Goal: Task Accomplishment & Management: Use online tool/utility

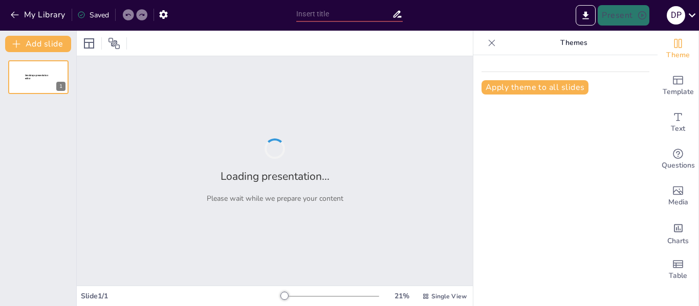
type input "E-commerce B2B: Fundamentos, Tipologías y su Impacto en la Competitividad Empre…"
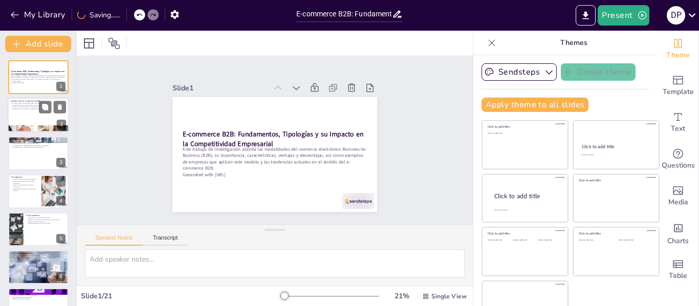
checkbox input "true"
click at [44, 118] on div at bounding box center [38, 115] width 61 height 35
type textarea "Lo ipsumdolor sitametco ad eli se doe temporincid utlaboreet dol m-aliquaen A9M…"
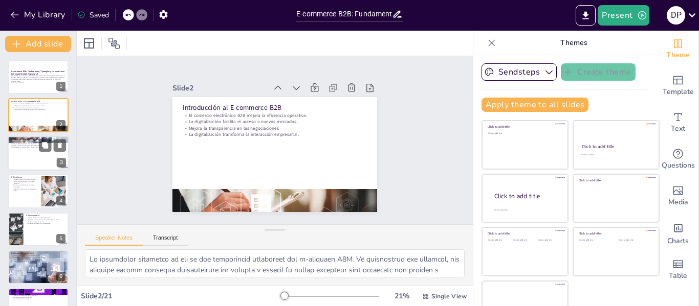
checkbox input "true"
click at [22, 163] on div at bounding box center [38, 153] width 61 height 35
type textarea "Las diversas modalidades del e-commerce B2B permiten a las empresas seleccionar…"
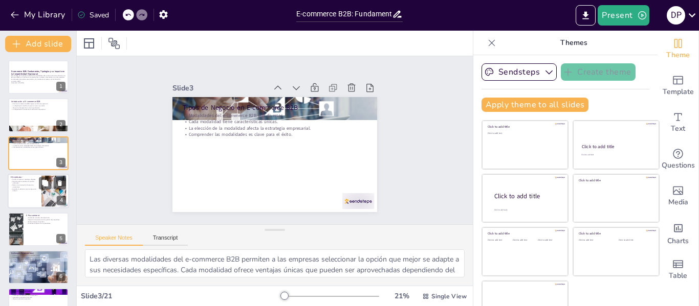
checkbox input "true"
click at [25, 182] on p "Permite realizar pedidos en grandes volúmenes." at bounding box center [25, 183] width 28 height 4
type textarea "Facilitar el acceso a catálogos digitales es una de las principales ventajas de…"
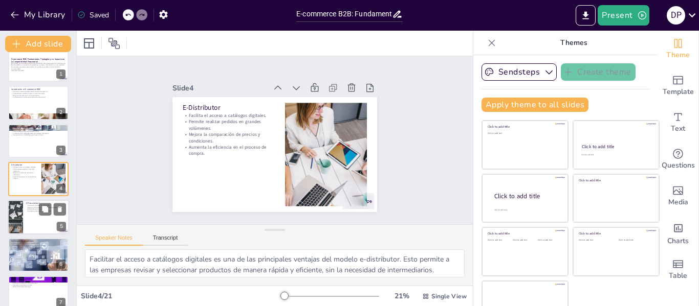
checkbox input "true"
click at [29, 213] on div at bounding box center [38, 217] width 61 height 35
type textarea "La automatización de procesos de adquisición es uno de los beneficios más desta…"
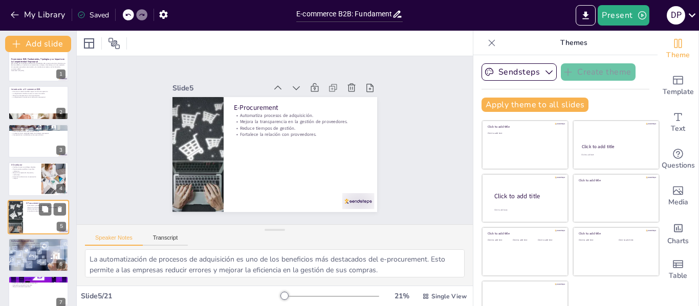
scroll to position [50, 0]
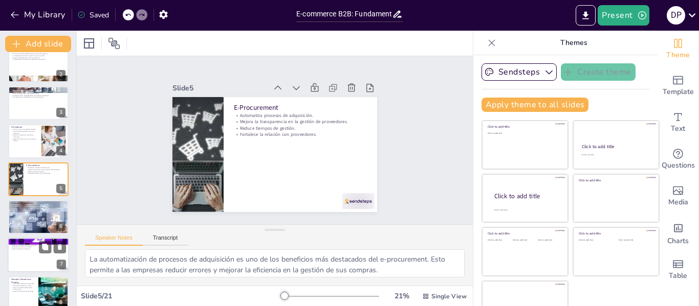
checkbox input "true"
click at [20, 269] on div at bounding box center [38, 255] width 61 height 35
type textarea "La optimización de procesos de compra y venta es uno de los principales benefic…"
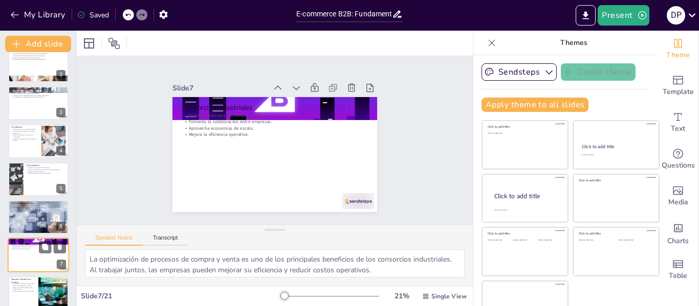
scroll to position [126, 0]
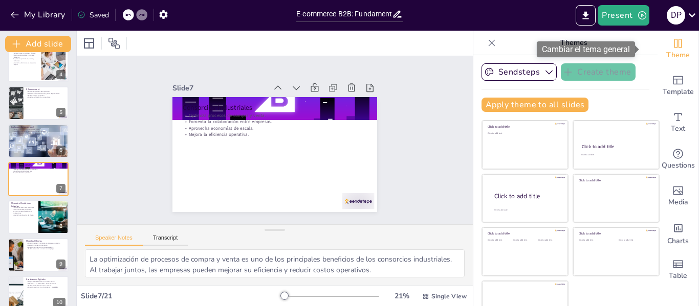
click at [668, 53] on span "Theme" at bounding box center [678, 55] width 24 height 11
click at [671, 50] on span "Theme" at bounding box center [678, 55] width 24 height 11
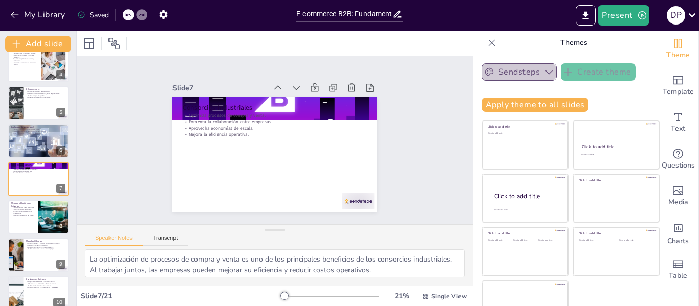
click at [544, 72] on icon "button" at bounding box center [549, 72] width 10 height 10
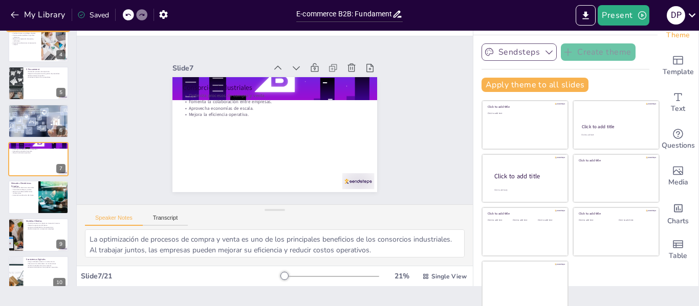
scroll to position [24, 0]
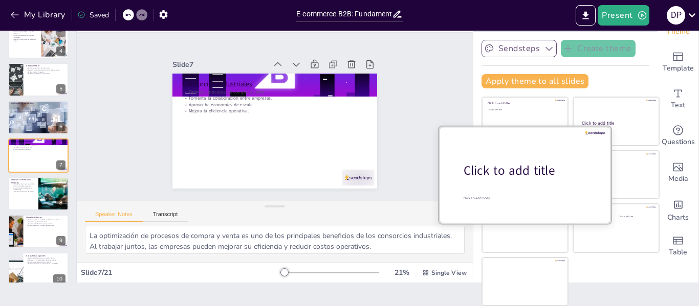
click at [484, 177] on div "Click to add title" at bounding box center [528, 170] width 130 height 17
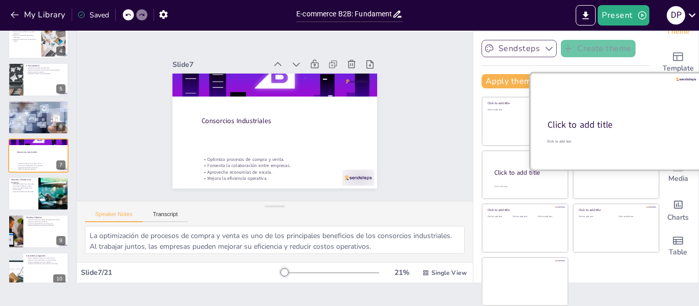
click at [574, 122] on div "Click to add title" at bounding box center [615, 125] width 136 height 12
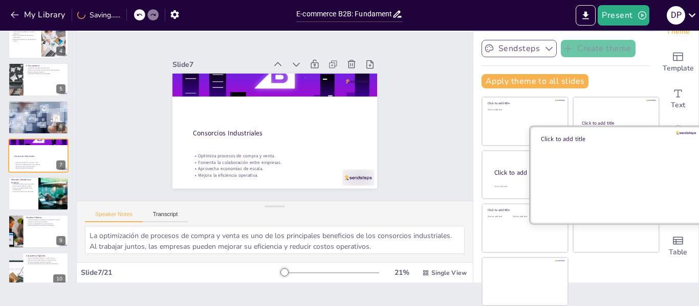
click at [593, 167] on div at bounding box center [616, 174] width 172 height 97
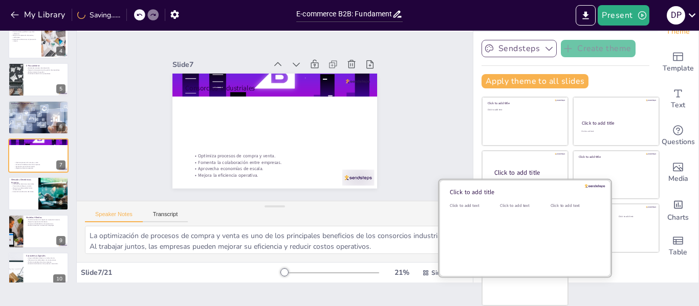
click at [510, 233] on div "Click to add text" at bounding box center [523, 234] width 46 height 63
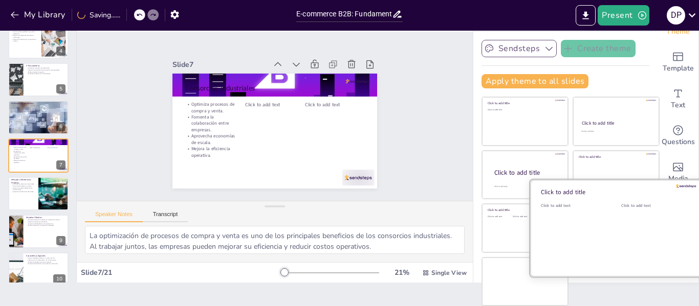
click at [621, 226] on div "Click to add text" at bounding box center [653, 234] width 65 height 63
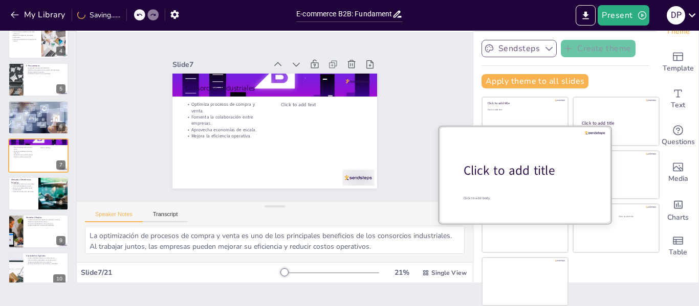
click at [514, 166] on div "Click to add title" at bounding box center [528, 170] width 130 height 17
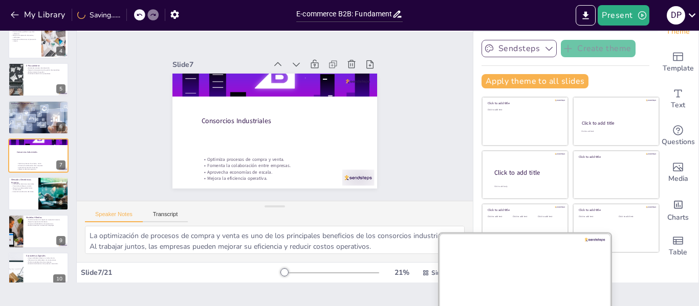
click at [501, 273] on div at bounding box center [525, 281] width 172 height 97
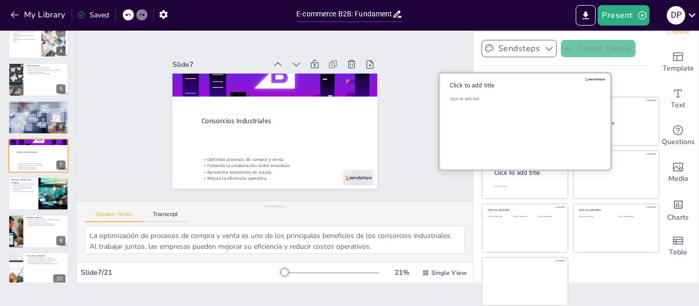
click at [511, 106] on div "Click to add text" at bounding box center [523, 127] width 146 height 63
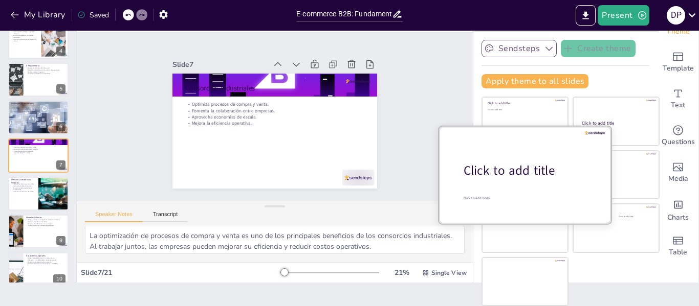
click at [486, 178] on div "Click to add title" at bounding box center [528, 170] width 130 height 17
checkbox input "true"
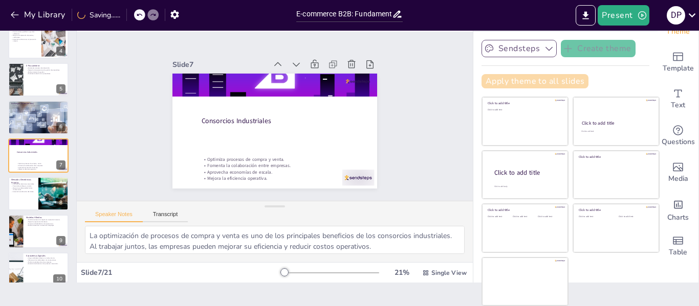
click at [553, 79] on button "Apply theme to all slides" at bounding box center [534, 81] width 107 height 14
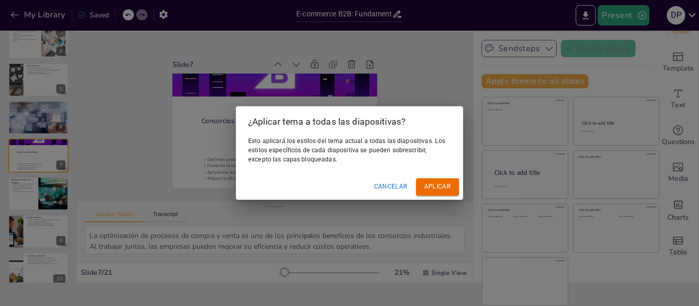
click at [442, 183] on font "Aplicar" at bounding box center [437, 187] width 27 height 11
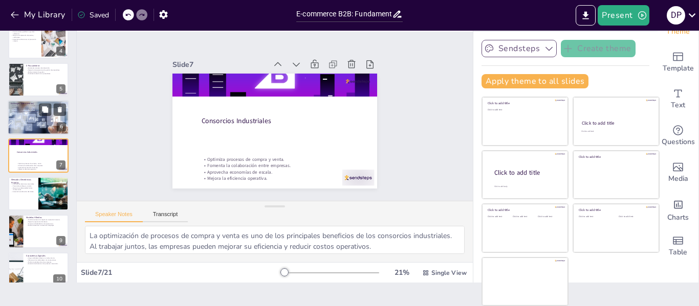
checkbox input "true"
click at [28, 129] on div at bounding box center [39, 117] width 70 height 35
type textarea "Facilitar la negociación entre múltiples partes es una de las características f…"
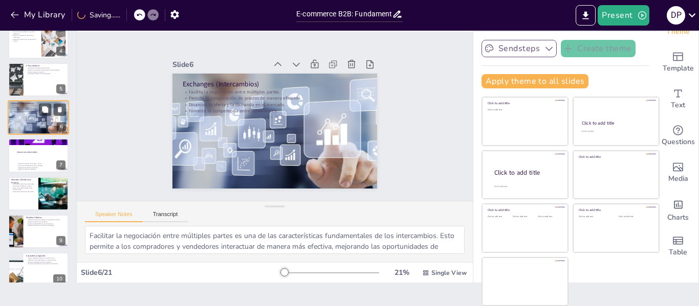
scroll to position [88, 0]
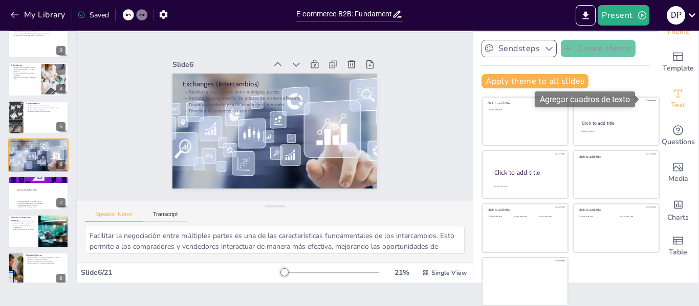
click at [671, 98] on icon "Add text boxes" at bounding box center [677, 93] width 12 height 12
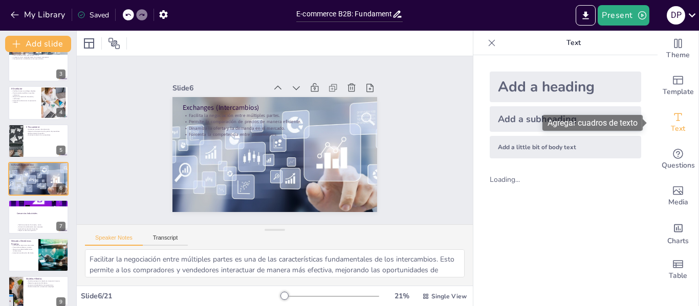
scroll to position [0, 0]
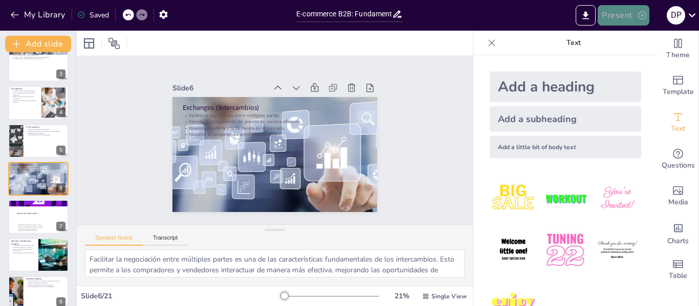
click at [621, 13] on button "Present" at bounding box center [622, 15] width 51 height 20
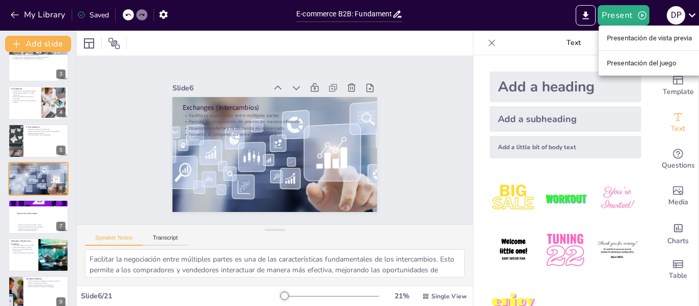
click at [630, 39] on font "Presentación de vista previa" at bounding box center [648, 38] width 85 height 8
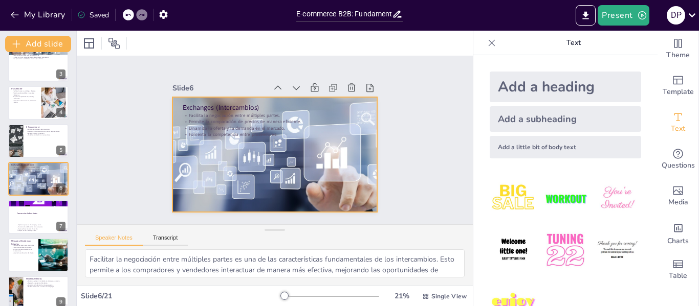
checkbox input "true"
